Goal: Information Seeking & Learning: Learn about a topic

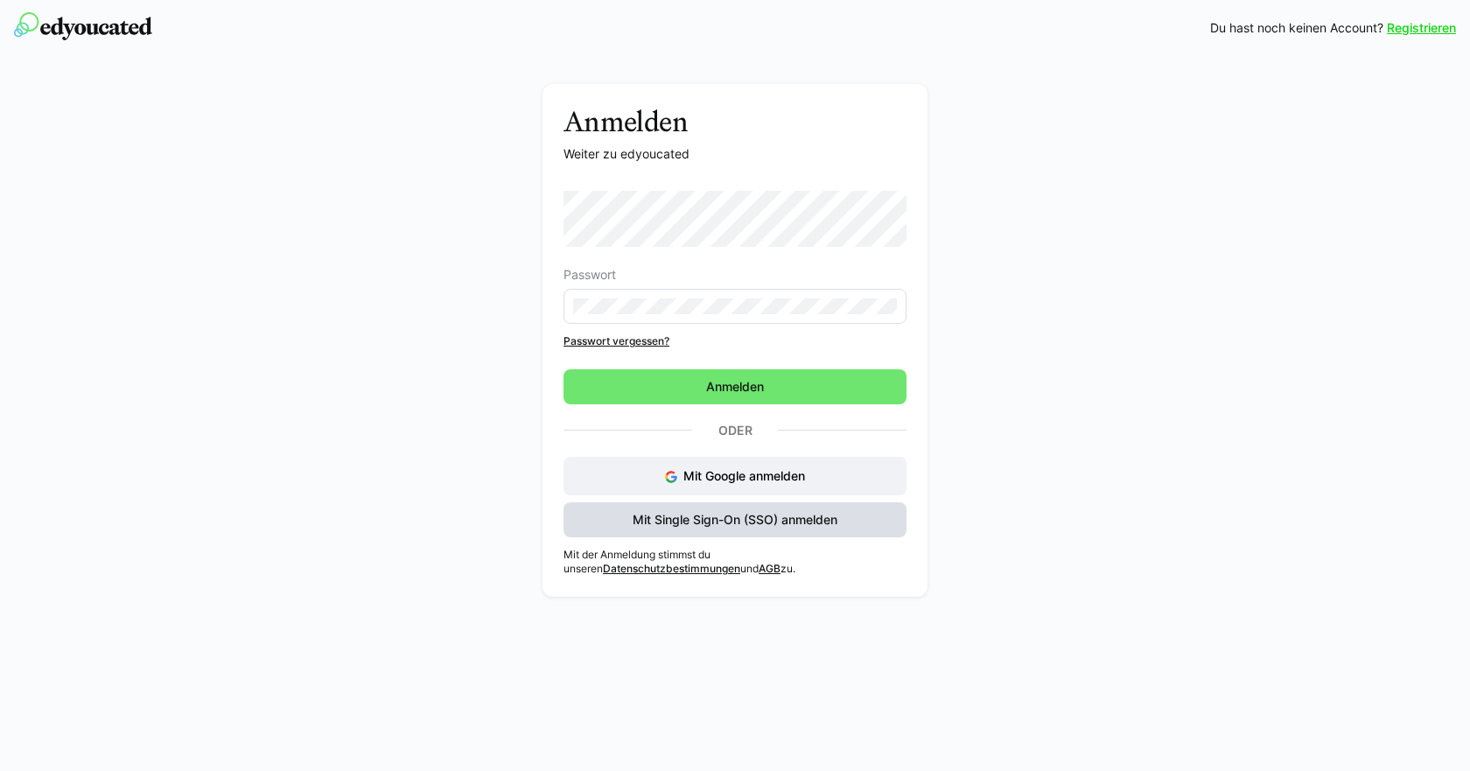
click at [735, 516] on span "Mit Single Sign-On (SSO) anmelden" at bounding box center [735, 519] width 210 height 17
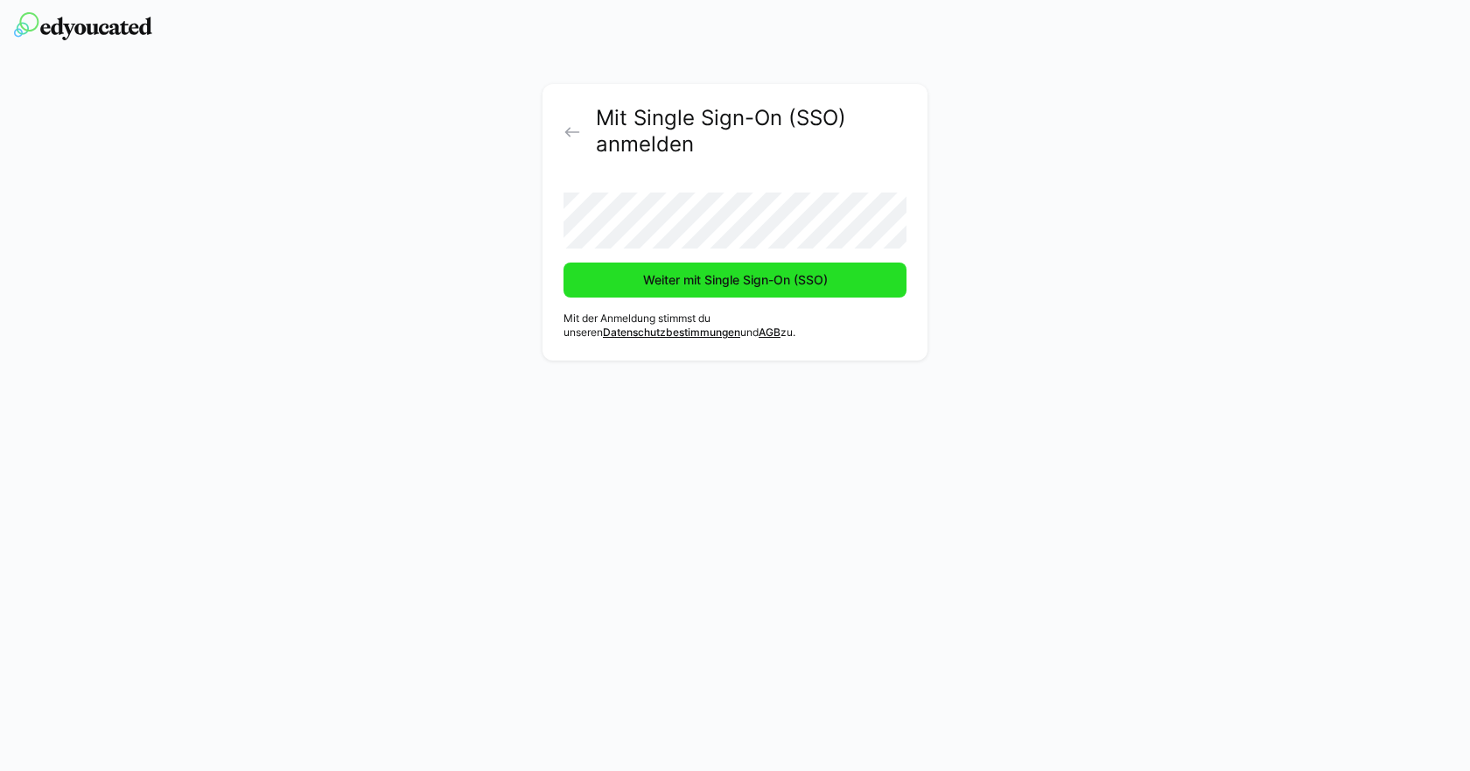
click at [696, 291] on span "Weiter mit Single Sign-On (SSO)" at bounding box center [734, 279] width 343 height 35
click at [714, 279] on span "Weiter mit Single Sign-On (SSO)" at bounding box center [735, 279] width 190 height 17
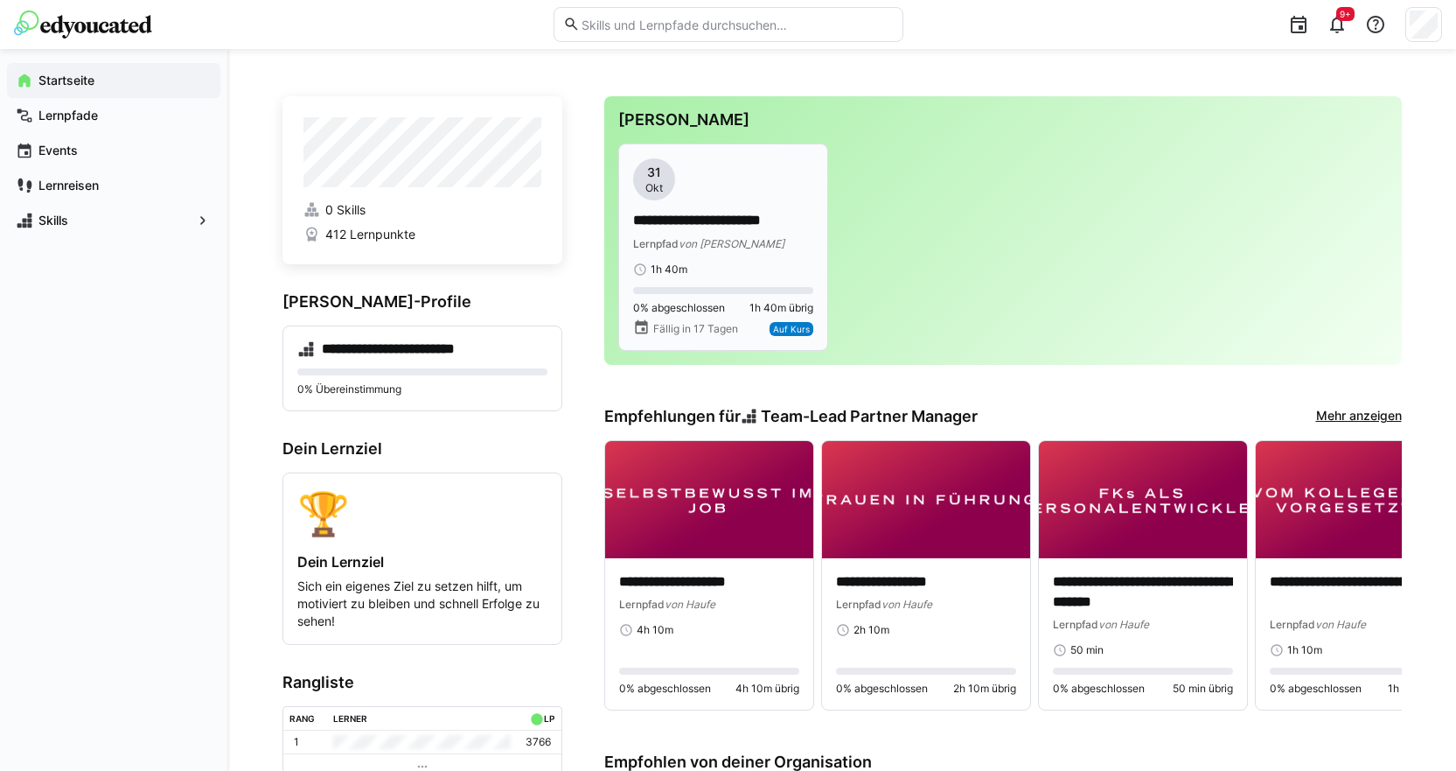
click at [752, 226] on p "**********" at bounding box center [723, 221] width 180 height 20
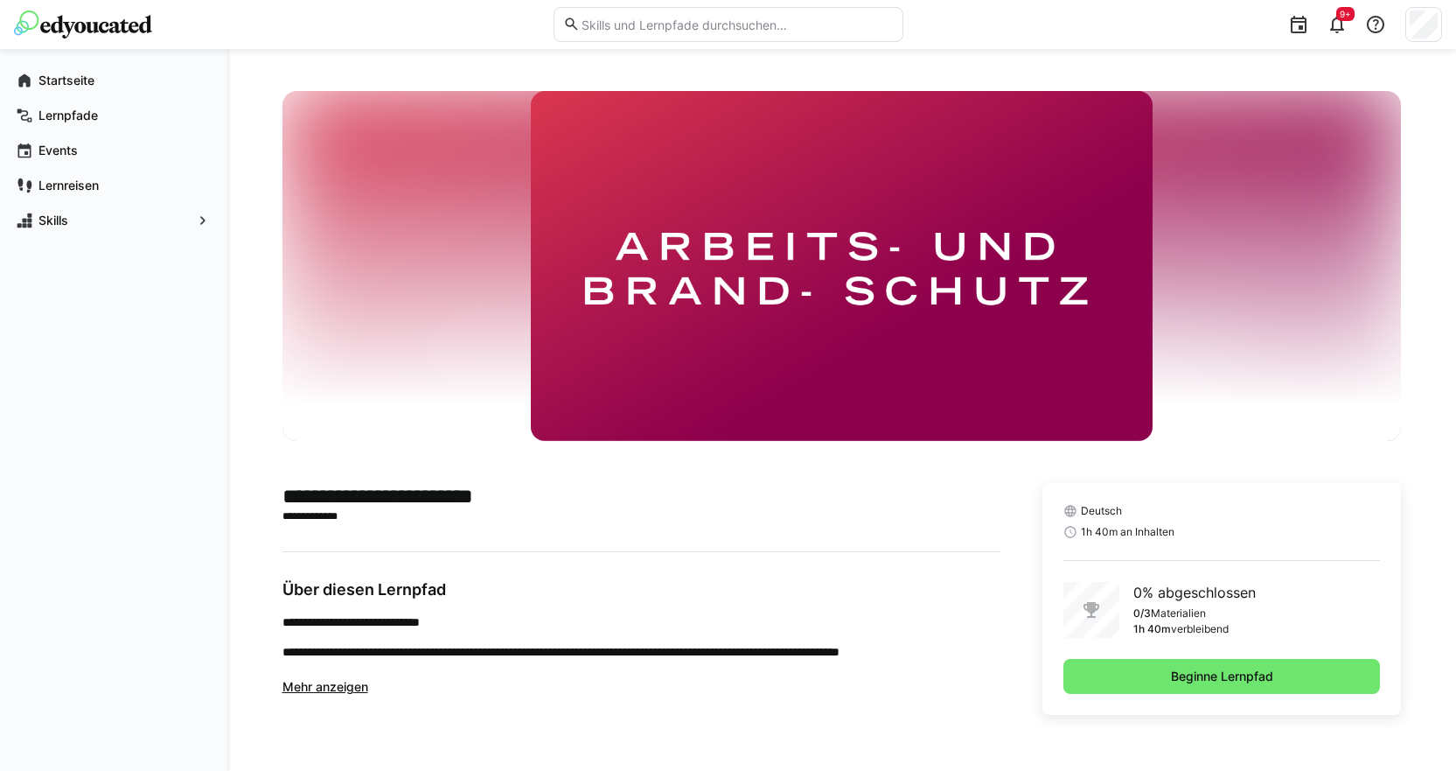
click at [309, 686] on span "Mehr anzeigen" at bounding box center [326, 686] width 86 height 15
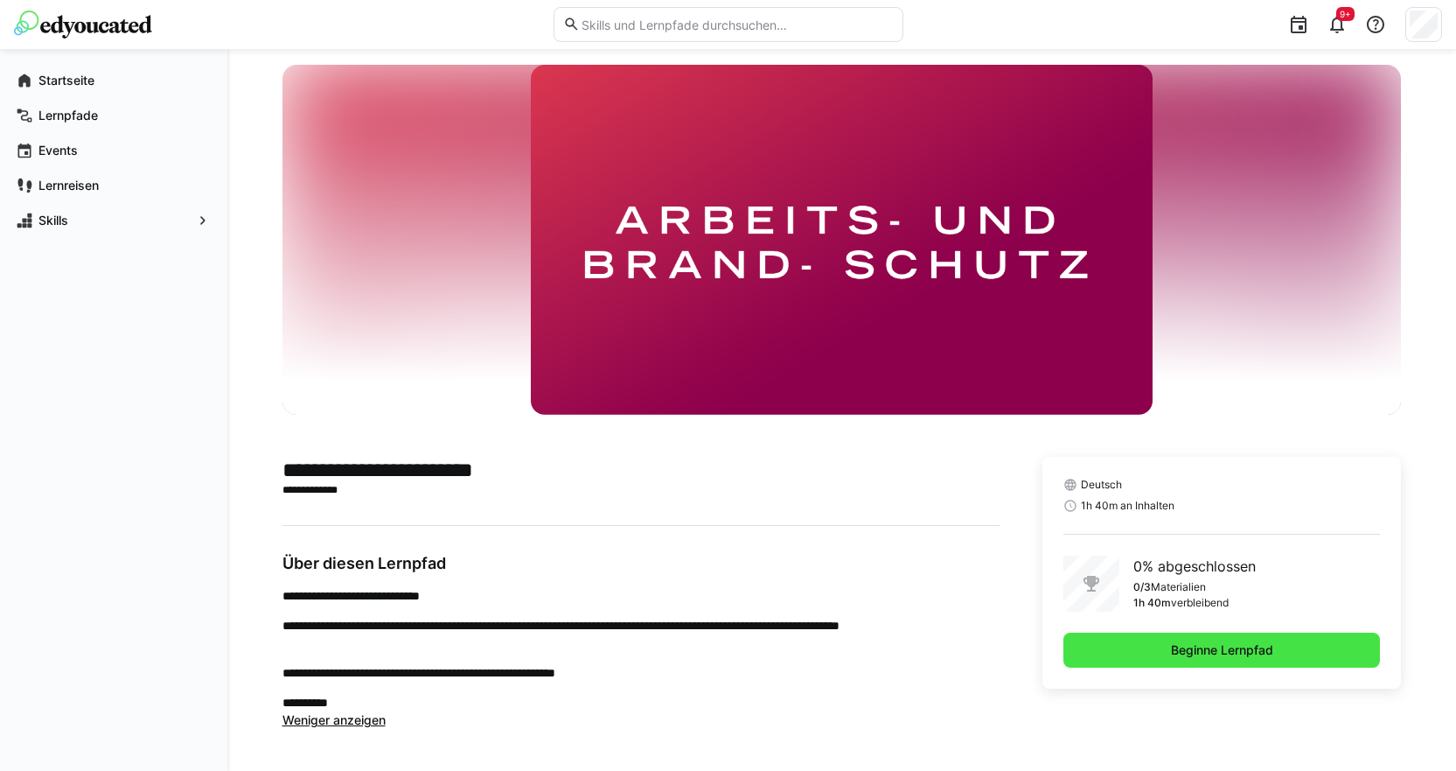
click at [1162, 652] on span "Beginne Lernpfad" at bounding box center [1223, 649] width 318 height 35
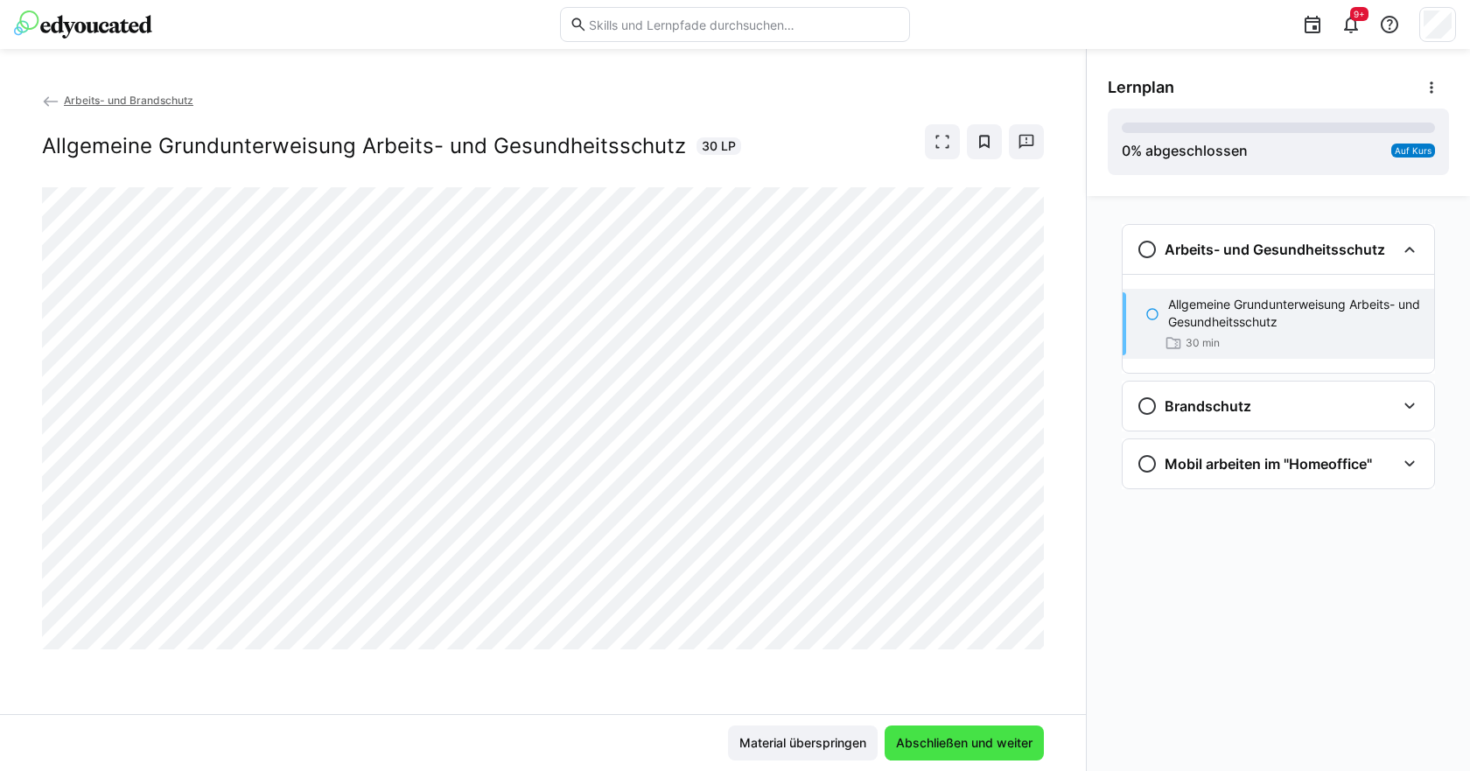
click at [970, 736] on span "Abschließen und weiter" at bounding box center [964, 742] width 142 height 17
click at [919, 733] on span "Abschließen und weiter" at bounding box center [963, 742] width 159 height 35
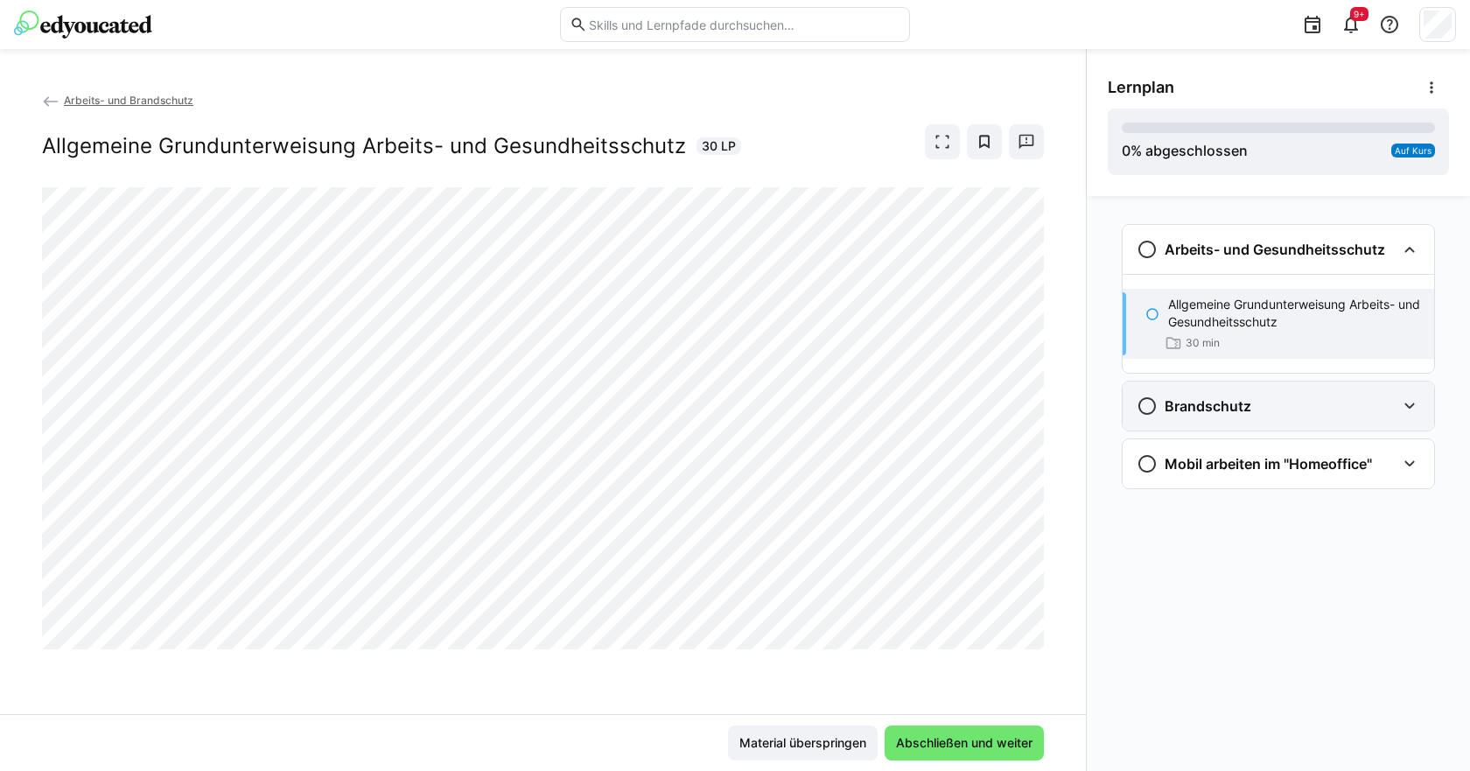
click at [1183, 414] on h3 "Brandschutz" at bounding box center [1207, 405] width 87 height 17
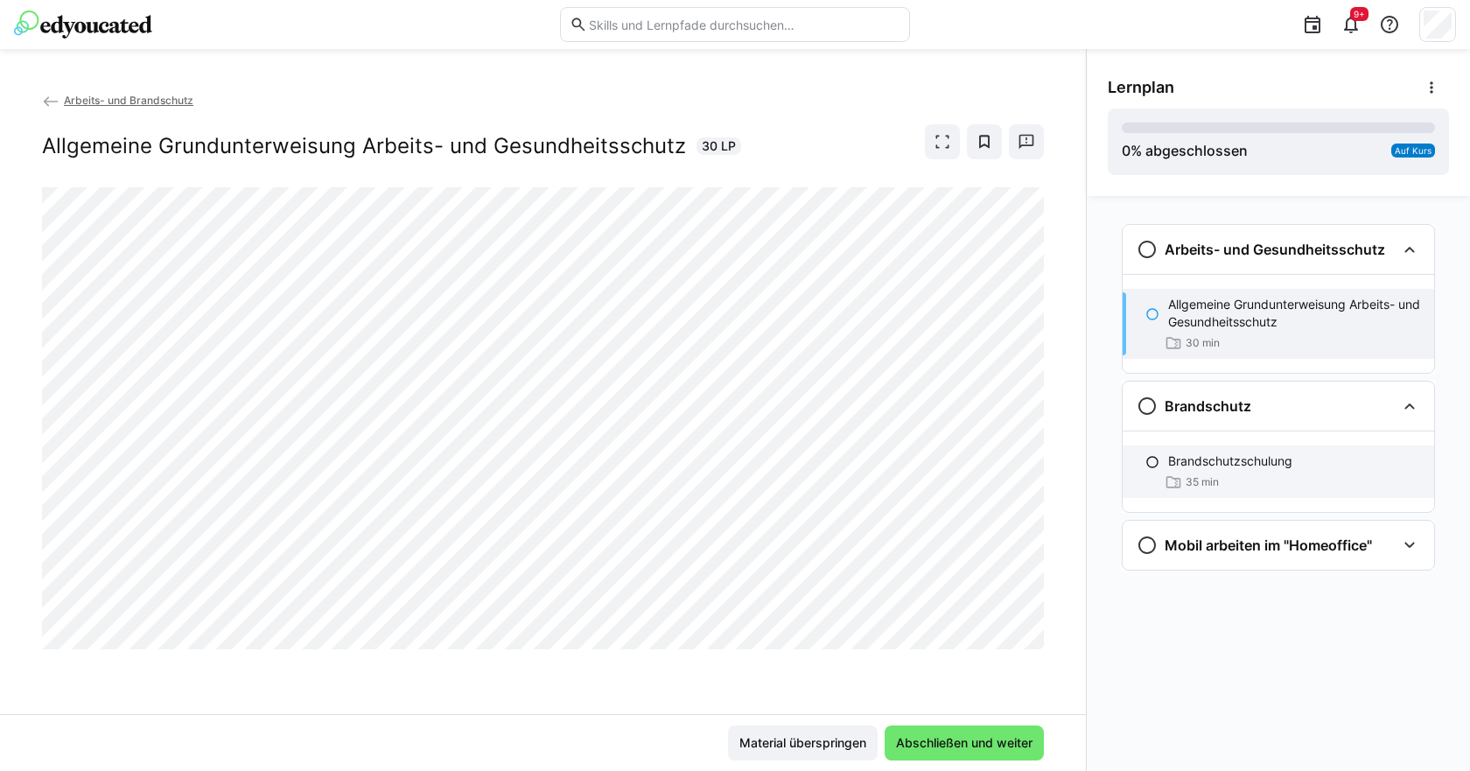
click at [1238, 464] on p "Brandschutzschulung" at bounding box center [1230, 460] width 124 height 17
